Goal: Task Accomplishment & Management: Manage account settings

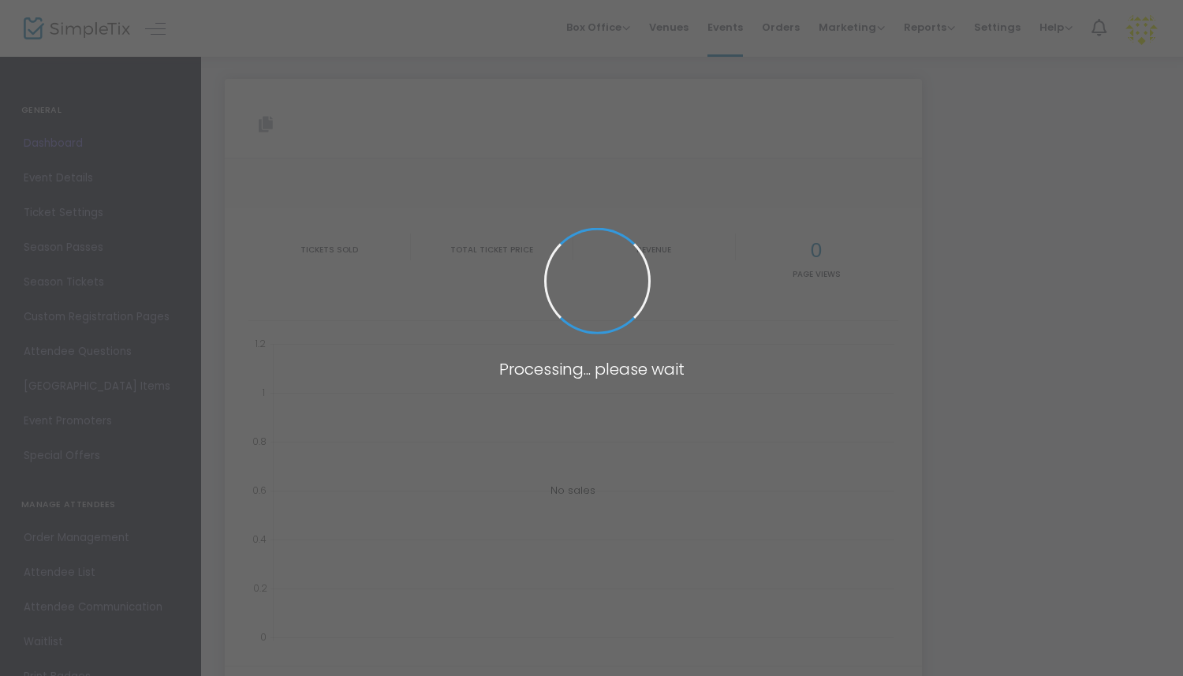
type input "[URL][DOMAIN_NAME][US_STATE]"
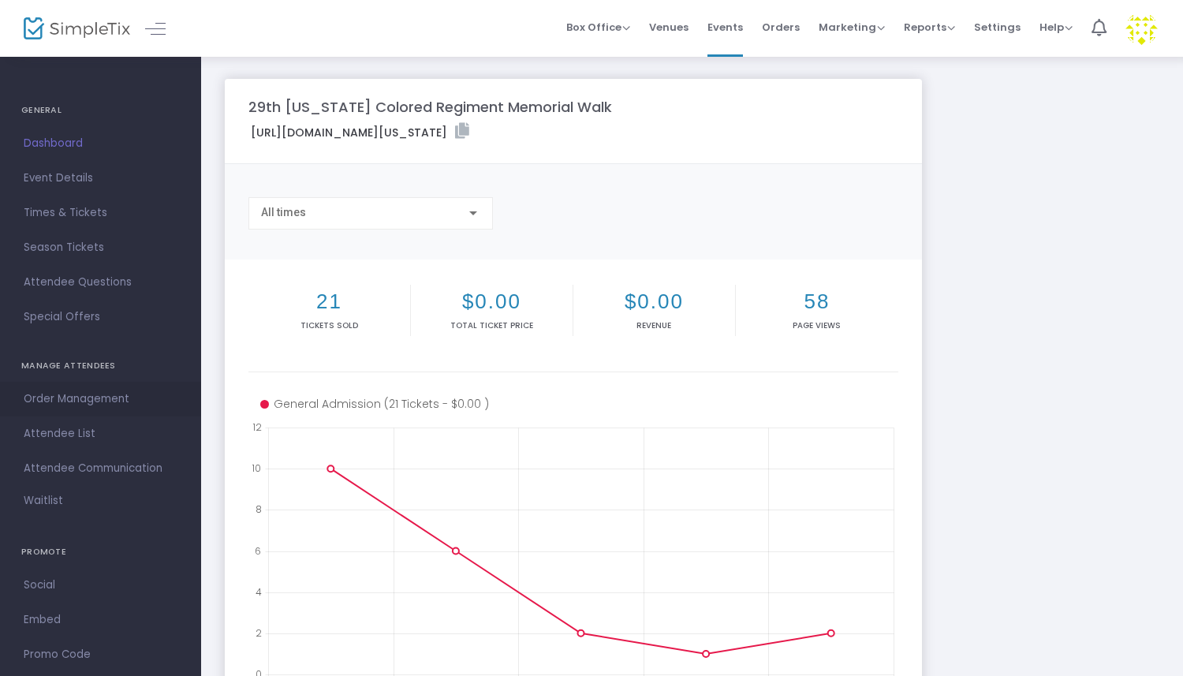
click at [91, 401] on span "Order Management" at bounding box center [101, 399] width 154 height 20
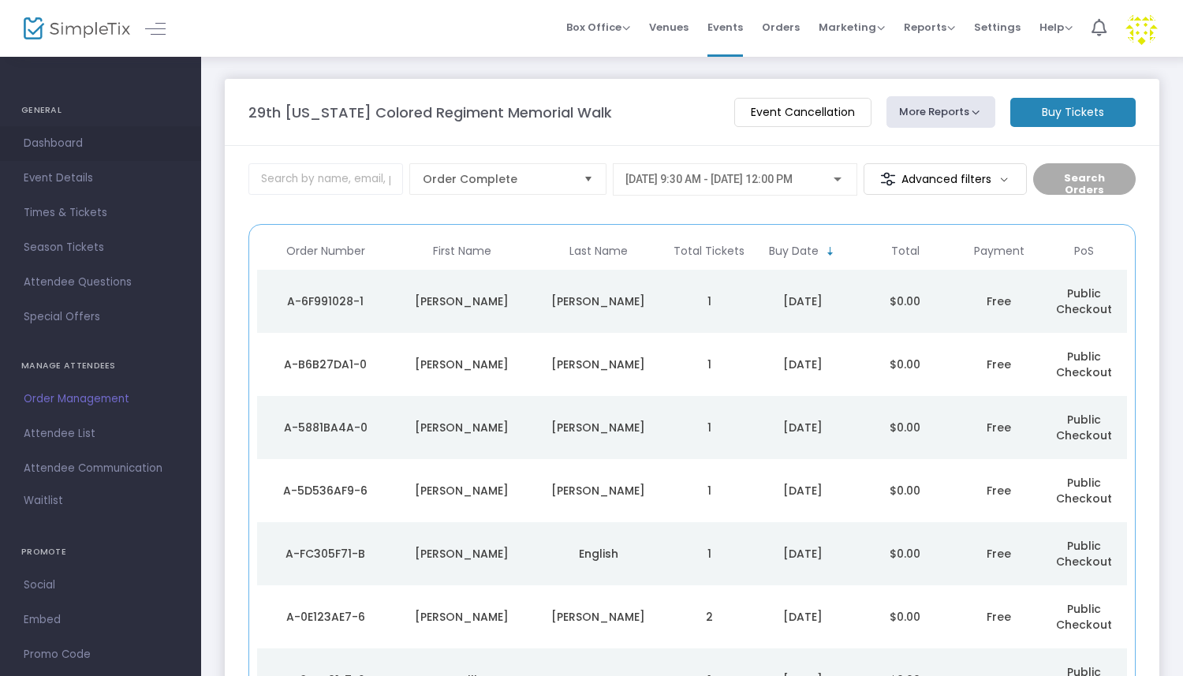
click at [72, 141] on span "Dashboard" at bounding box center [101, 143] width 154 height 20
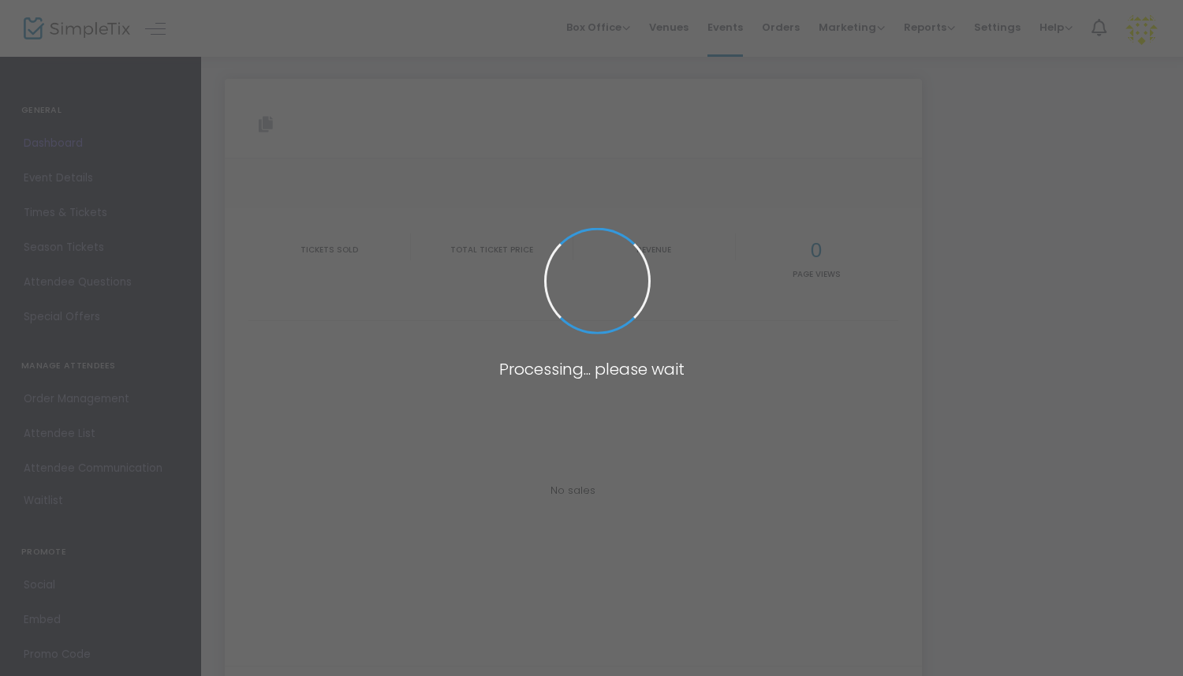
type input "[URL][DOMAIN_NAME][US_STATE]"
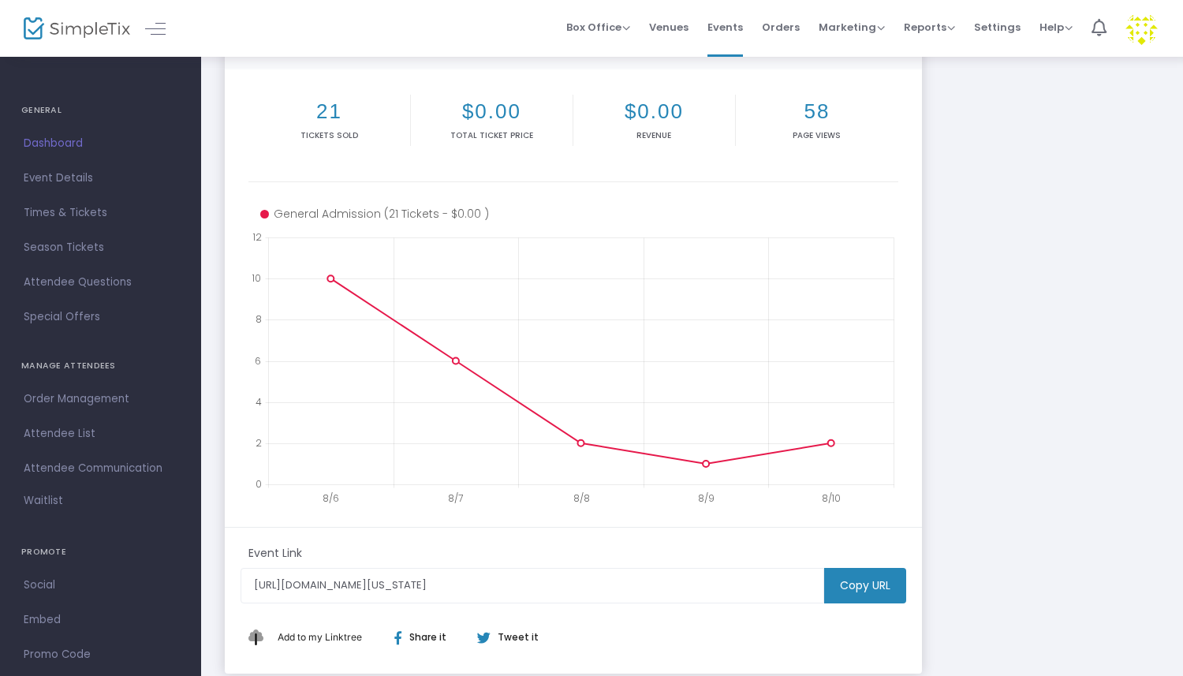
scroll to position [192, 0]
click at [80, 404] on span "Order Management" at bounding box center [101, 399] width 154 height 20
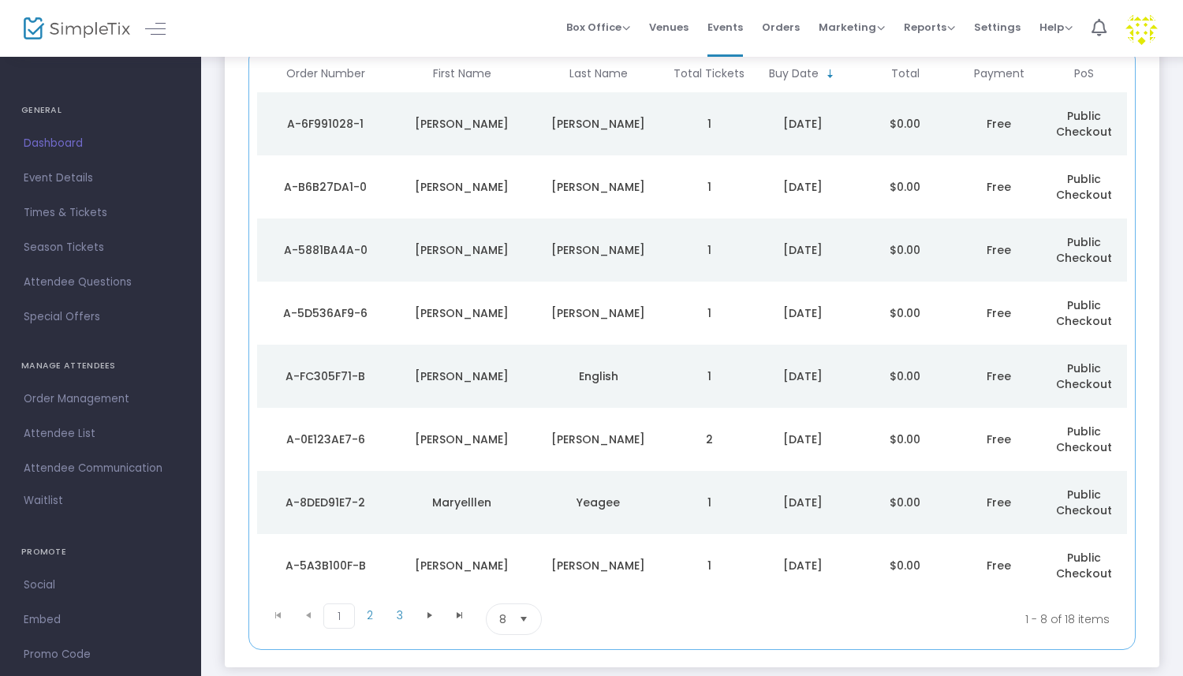
scroll to position [175, 0]
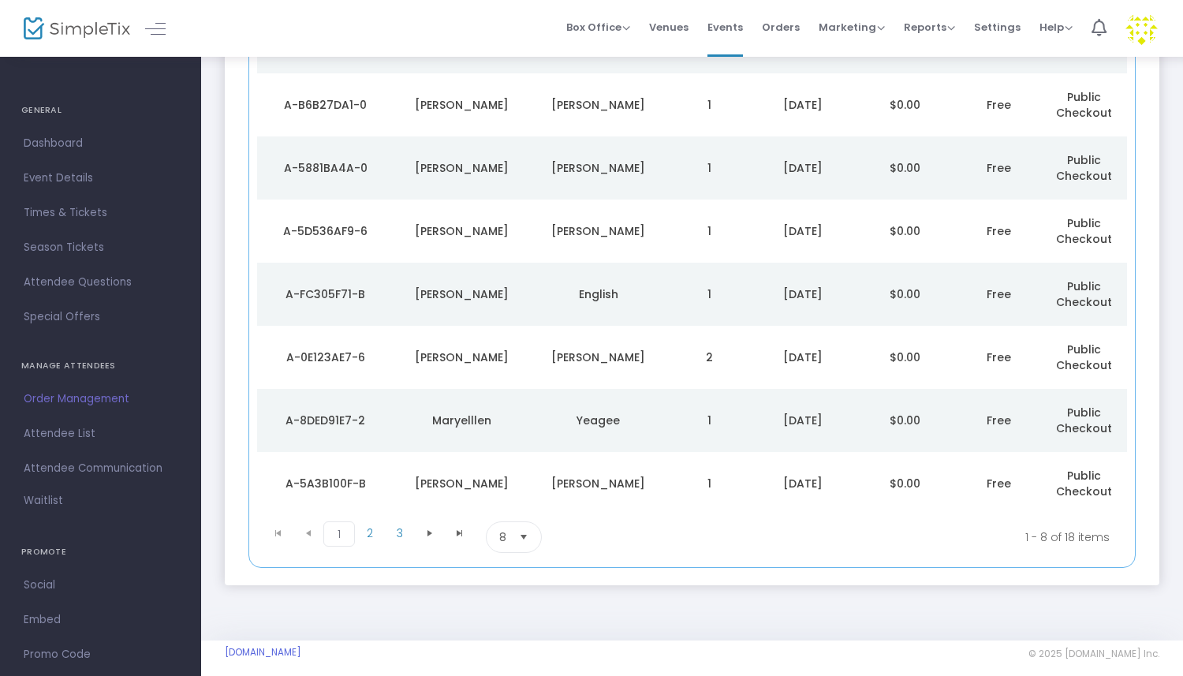
scroll to position [269, 0]
